Goal: Communication & Community: Answer question/provide support

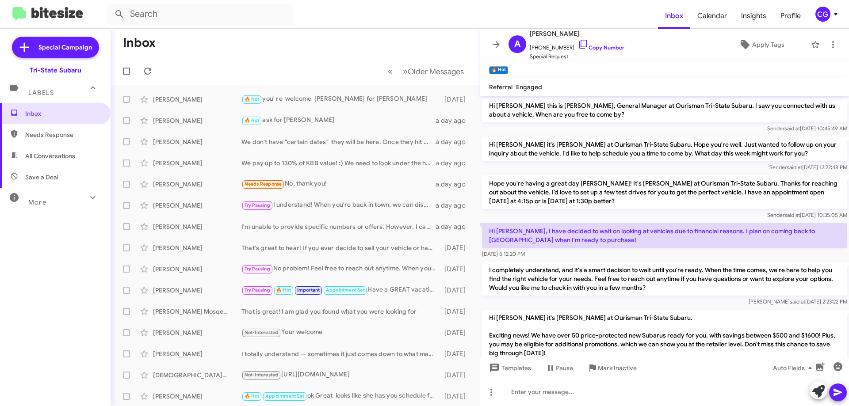
scroll to position [266, 0]
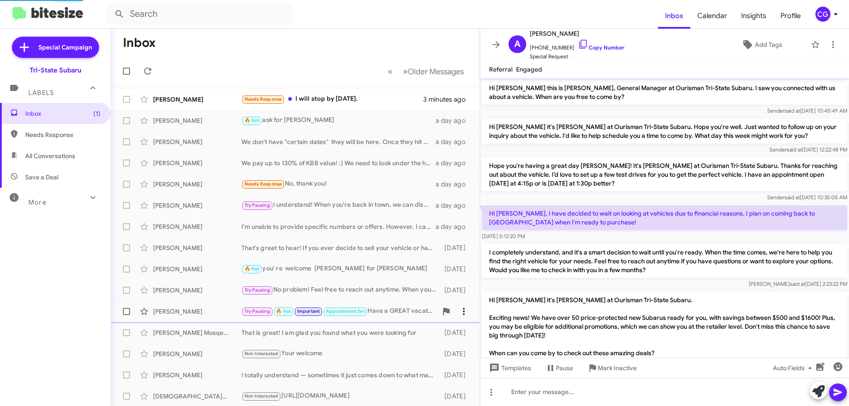
scroll to position [337, 0]
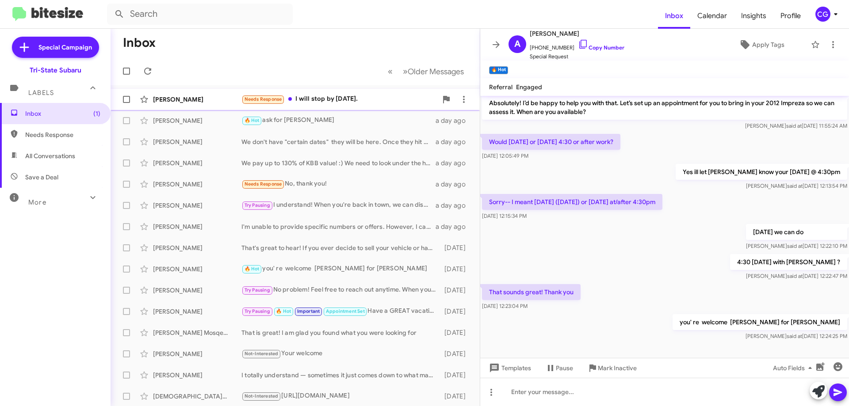
click at [342, 101] on div "Needs Response I will stop by [DATE]." at bounding box center [339, 99] width 196 height 10
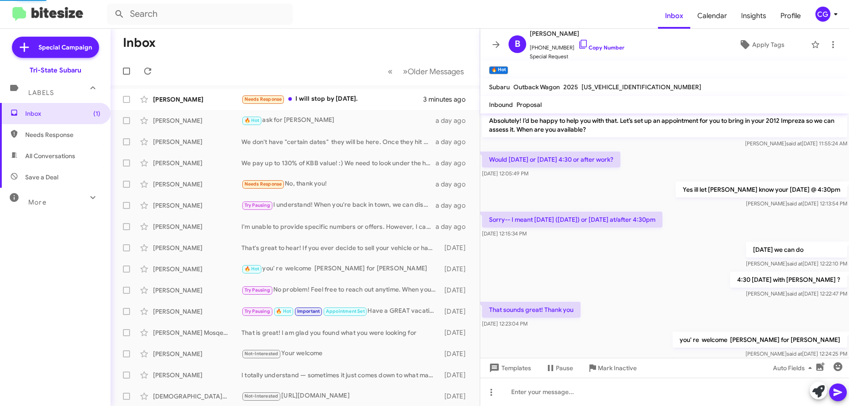
scroll to position [581, 0]
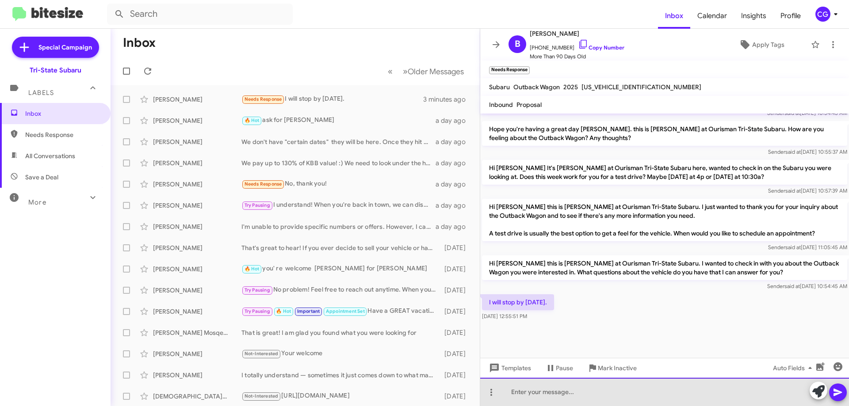
click at [584, 397] on div at bounding box center [664, 392] width 369 height 28
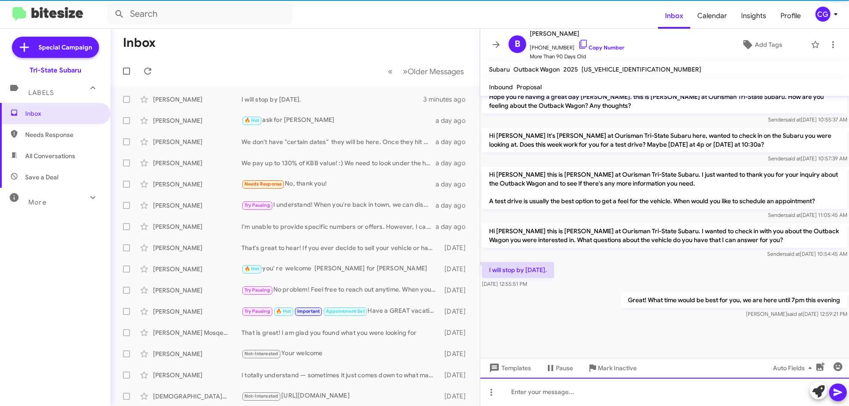
scroll to position [596, 0]
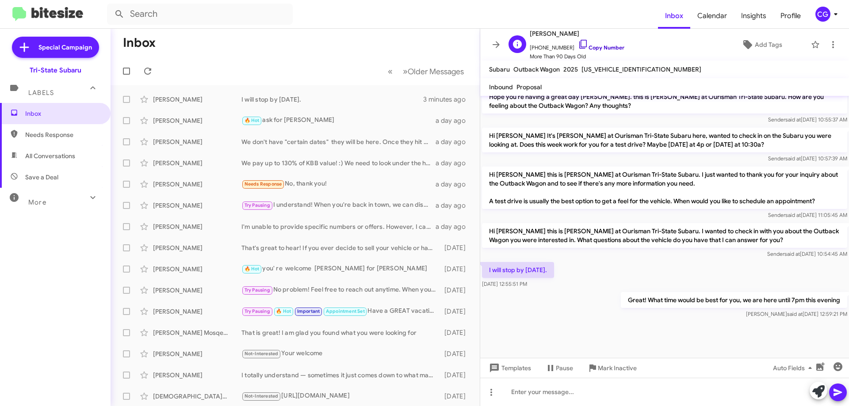
click at [597, 46] on link "Copy Number" at bounding box center [601, 47] width 46 height 7
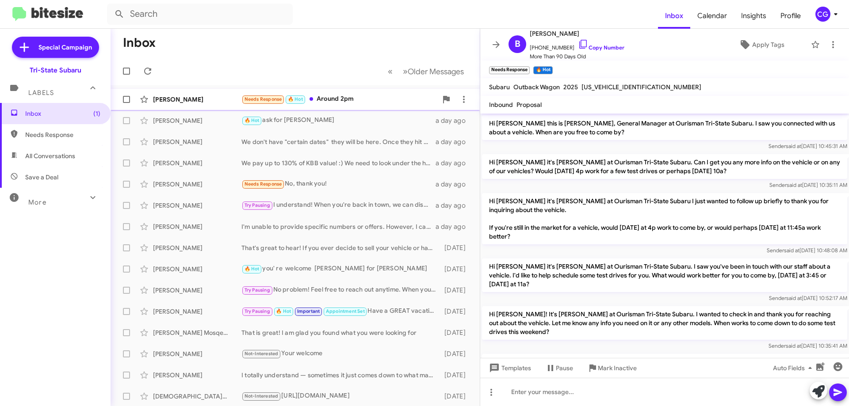
click at [362, 94] on div "Needs Response 🔥 Hot Around 2pm" at bounding box center [339, 99] width 196 height 10
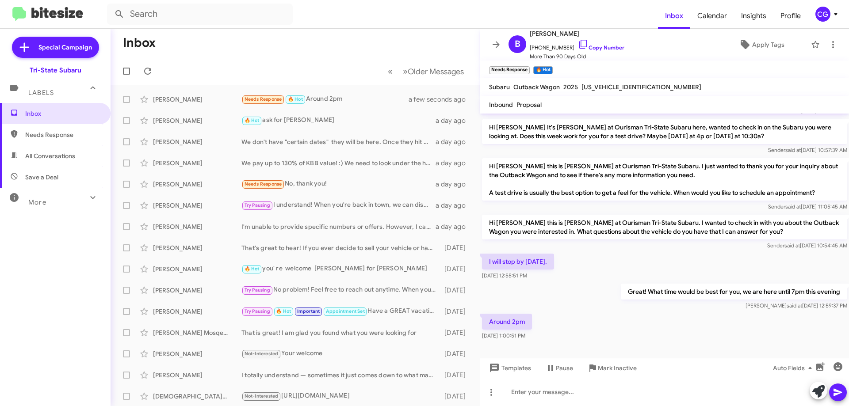
scroll to position [646, 0]
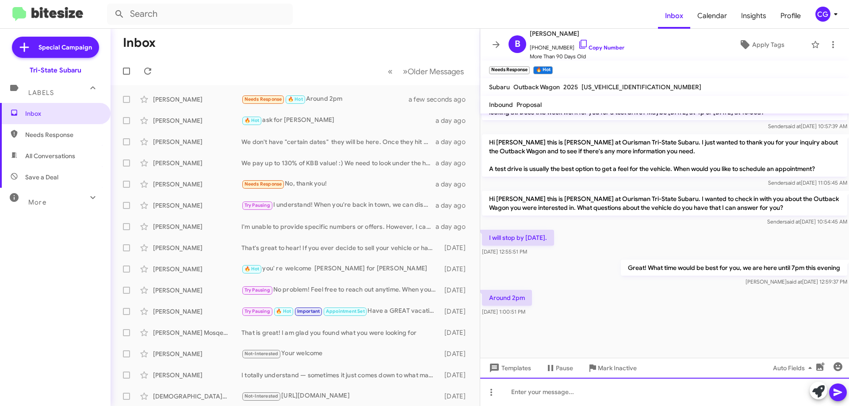
click at [566, 394] on div at bounding box center [664, 392] width 369 height 28
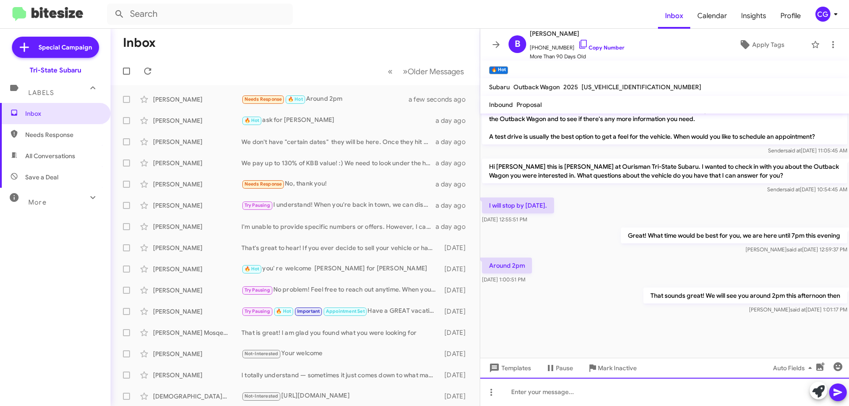
scroll to position [678, 0]
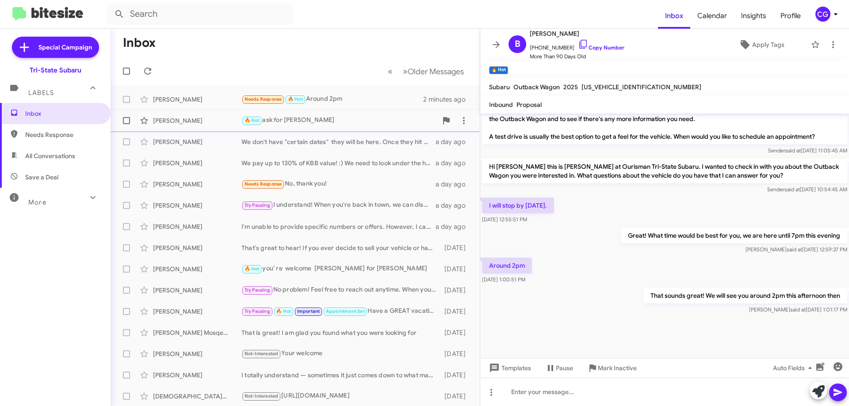
click at [351, 122] on div "🔥 Hot ask for [PERSON_NAME]" at bounding box center [339, 120] width 196 height 10
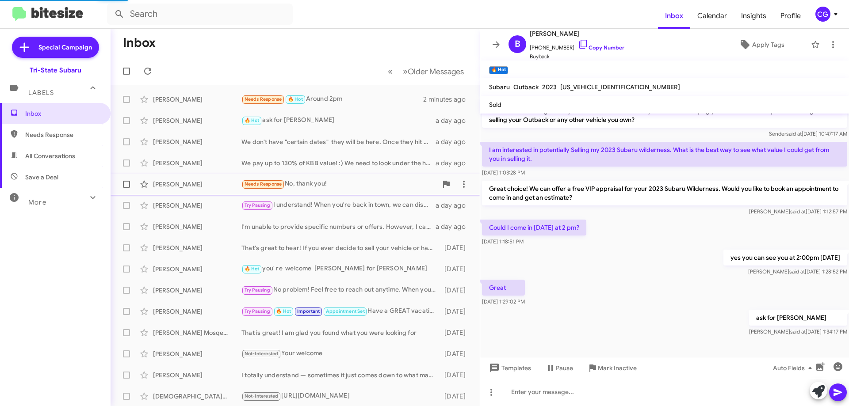
scroll to position [134, 0]
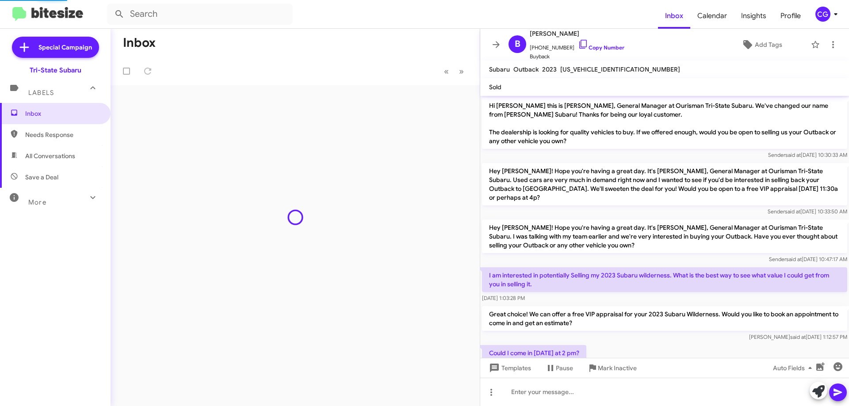
scroll to position [117, 0]
